Goal: Transaction & Acquisition: Purchase product/service

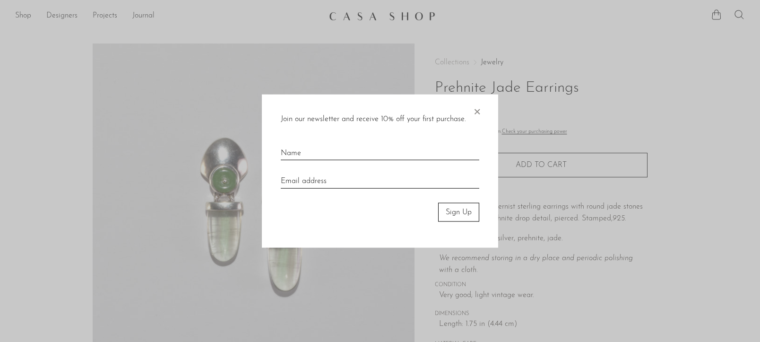
click at [473, 108] on span "×" at bounding box center [476, 109] width 9 height 30
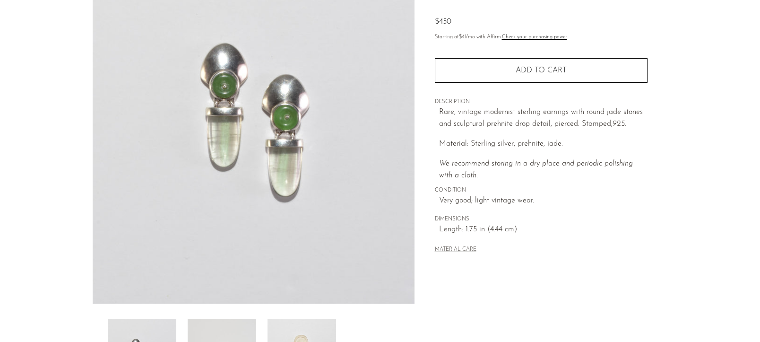
scroll to position [274, 0]
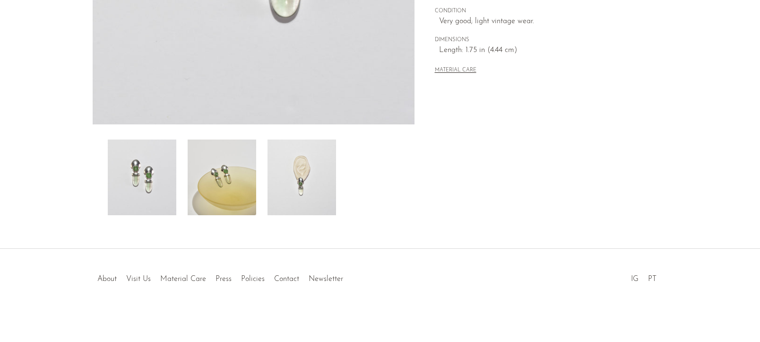
click at [299, 186] on img at bounding box center [301, 177] width 69 height 76
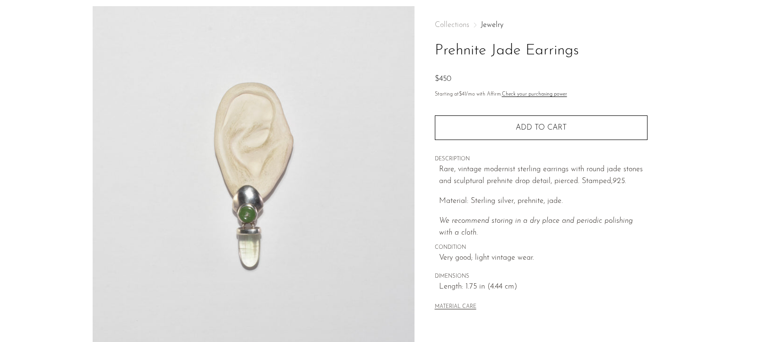
scroll to position [0, 0]
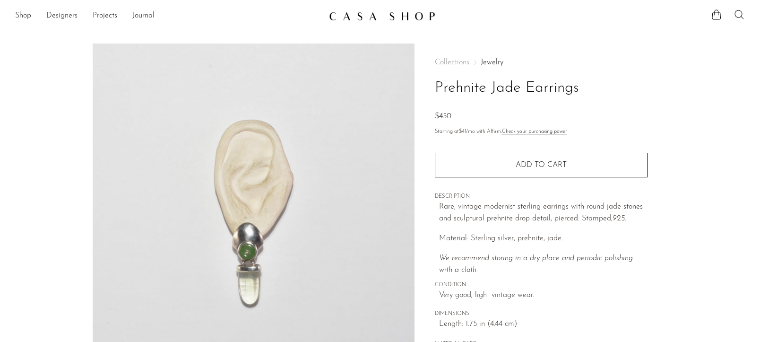
click at [26, 17] on link "Shop" at bounding box center [23, 16] width 16 height 12
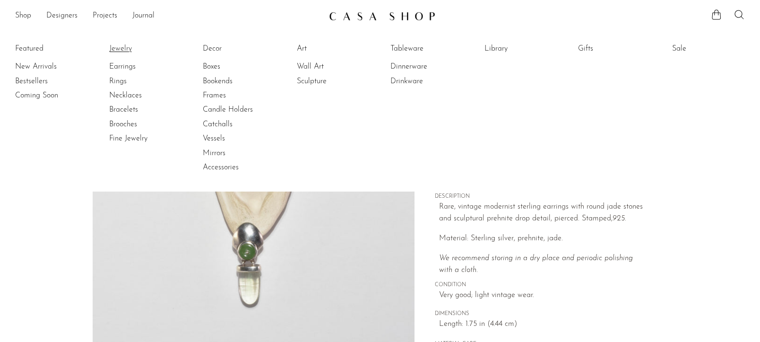
click at [115, 50] on link "Jewelry" at bounding box center [144, 48] width 71 height 10
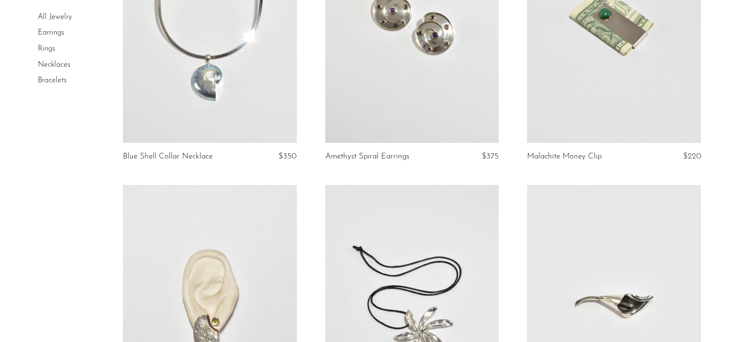
scroll to position [661, 0]
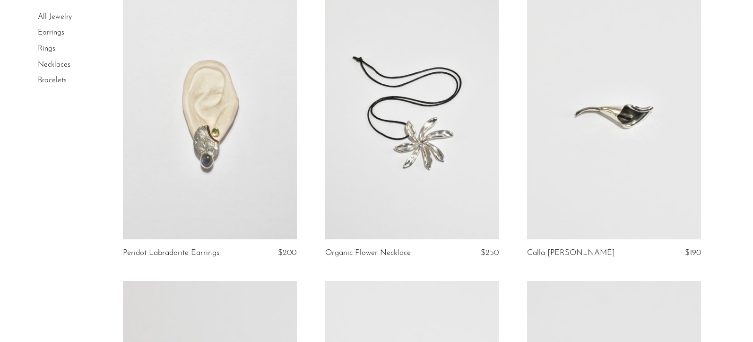
click at [193, 154] on link at bounding box center [210, 117] width 174 height 243
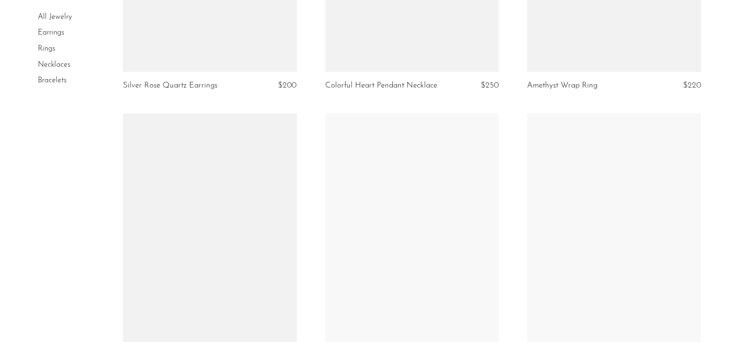
scroll to position [2690, 0]
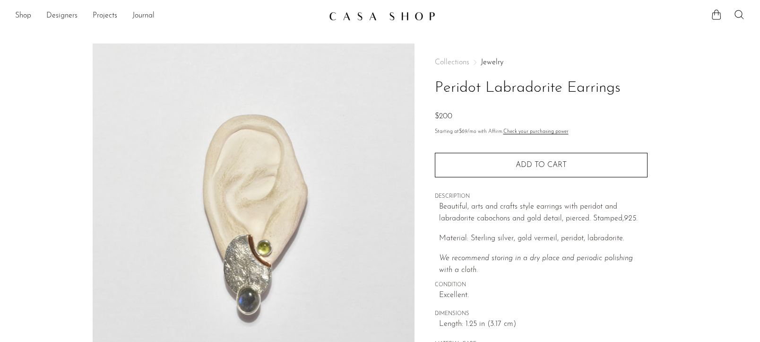
scroll to position [189, 0]
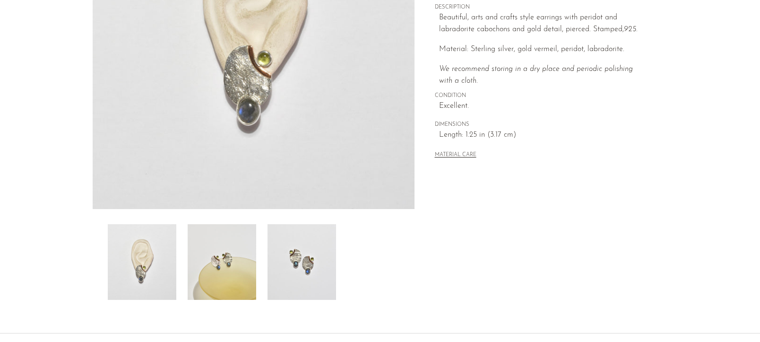
click at [297, 265] on img at bounding box center [301, 262] width 69 height 76
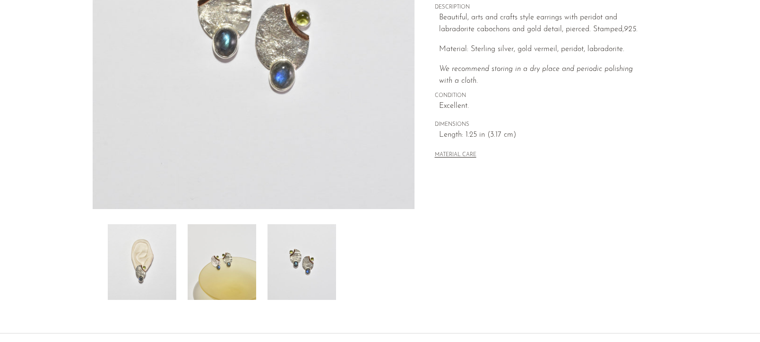
scroll to position [94, 0]
